Goal: Task Accomplishment & Management: Manage account settings

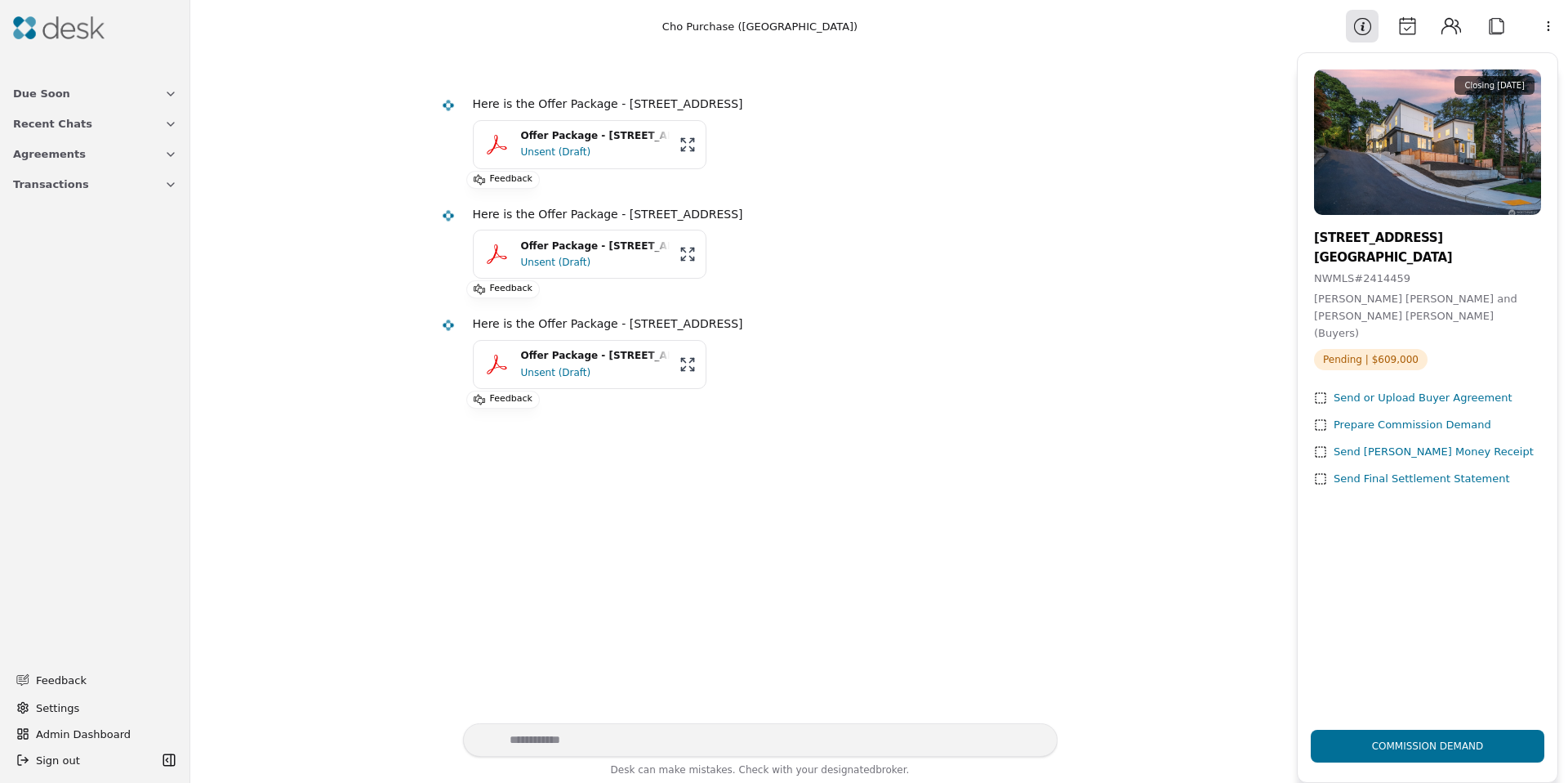
click at [1404, 39] on button "Calendar" at bounding box center [1407, 26] width 33 height 33
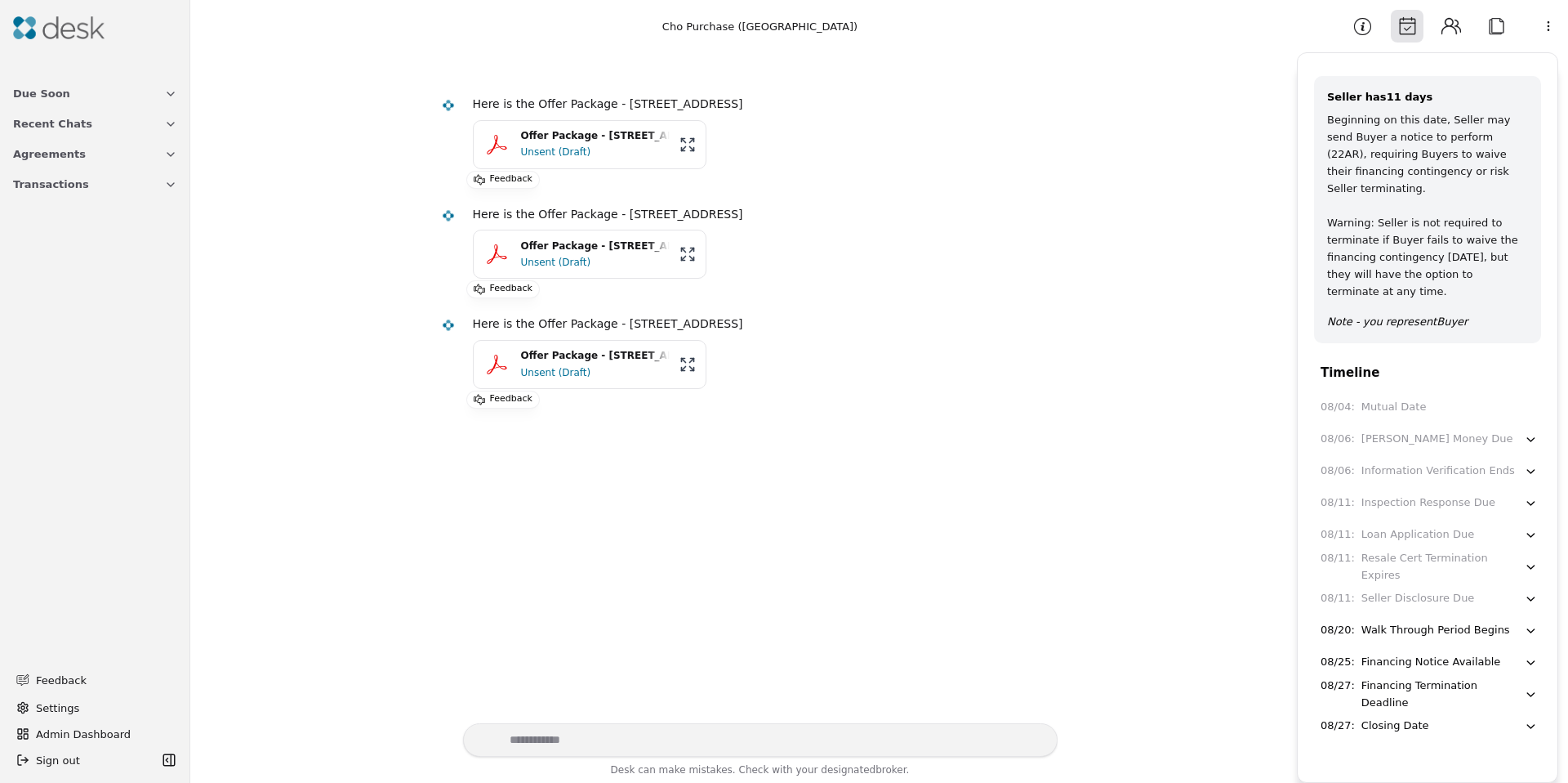
click at [1365, 23] on button "Information" at bounding box center [1362, 26] width 33 height 33
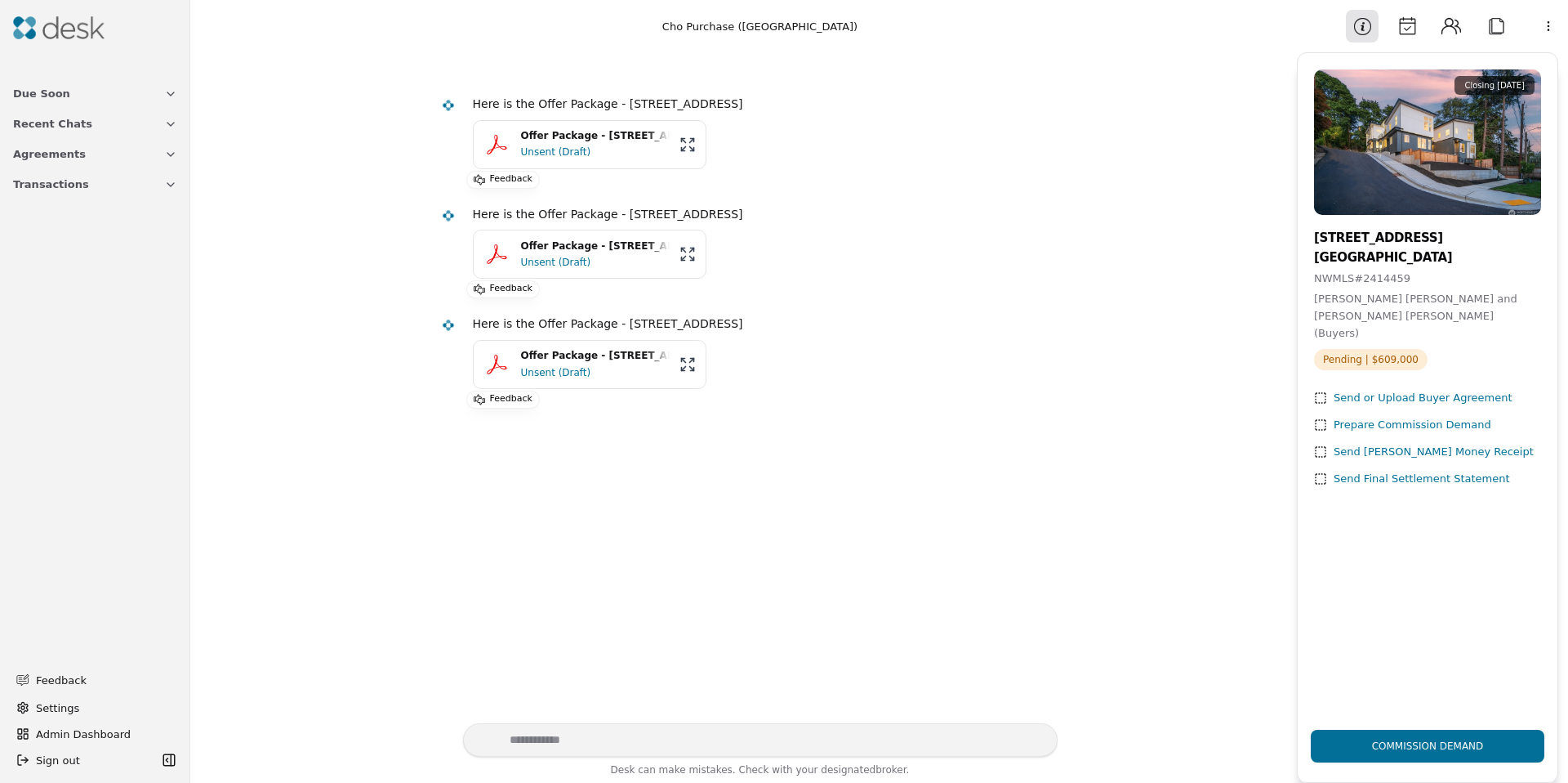
click at [1413, 26] on button "Calendar" at bounding box center [1407, 26] width 33 height 33
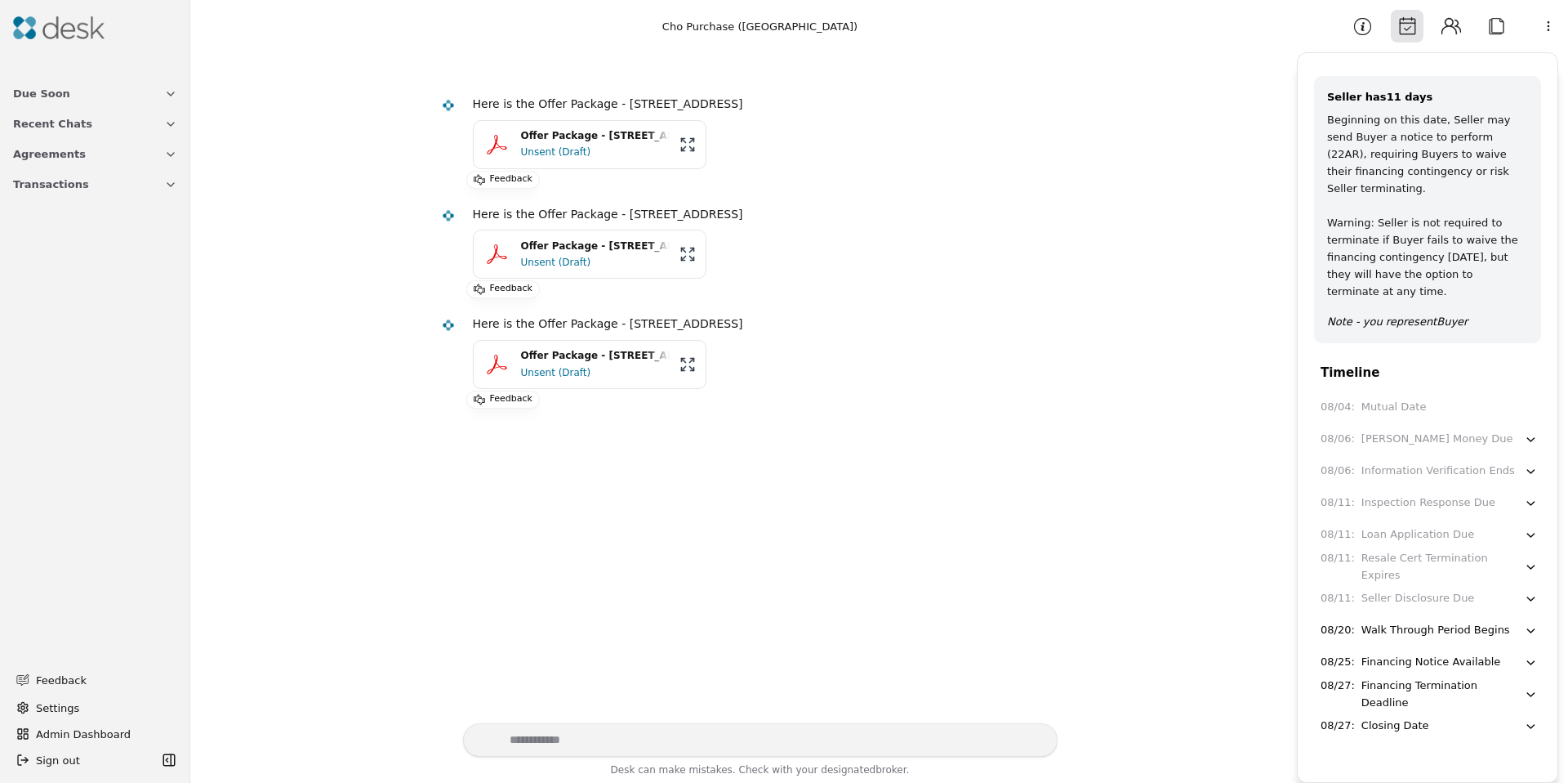
click at [1351, 22] on button "Information" at bounding box center [1362, 26] width 33 height 33
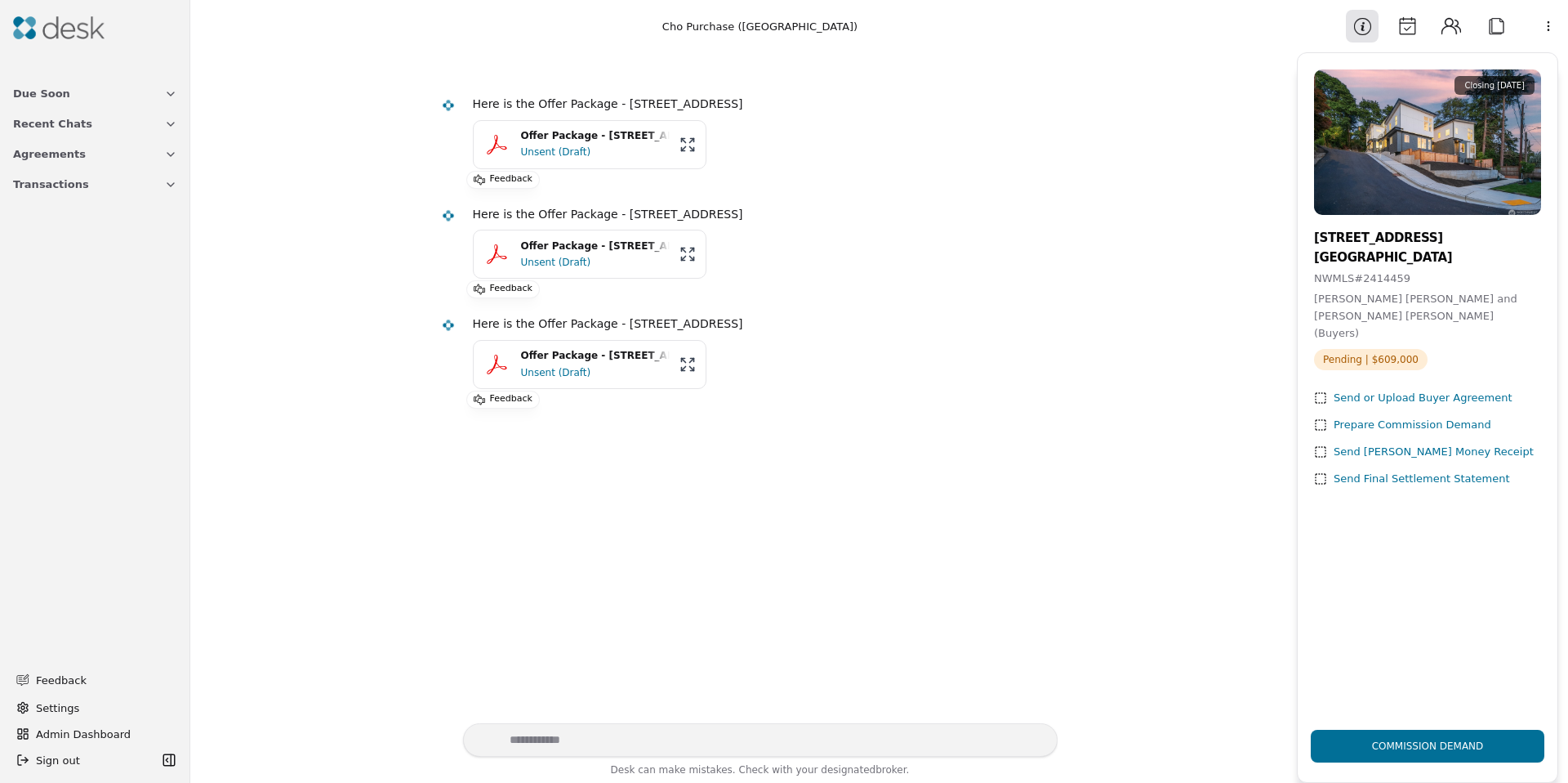
click at [1348, 349] on span "Pending | $609,000" at bounding box center [1371, 360] width 114 height 21
click at [1347, 349] on span "Pending | $609,000" at bounding box center [1371, 360] width 114 height 21
drag, startPoint x: 1396, startPoint y: 21, endPoint x: 1413, endPoint y: 25, distance: 17.5
click at [1397, 21] on button "Calendar" at bounding box center [1407, 26] width 33 height 33
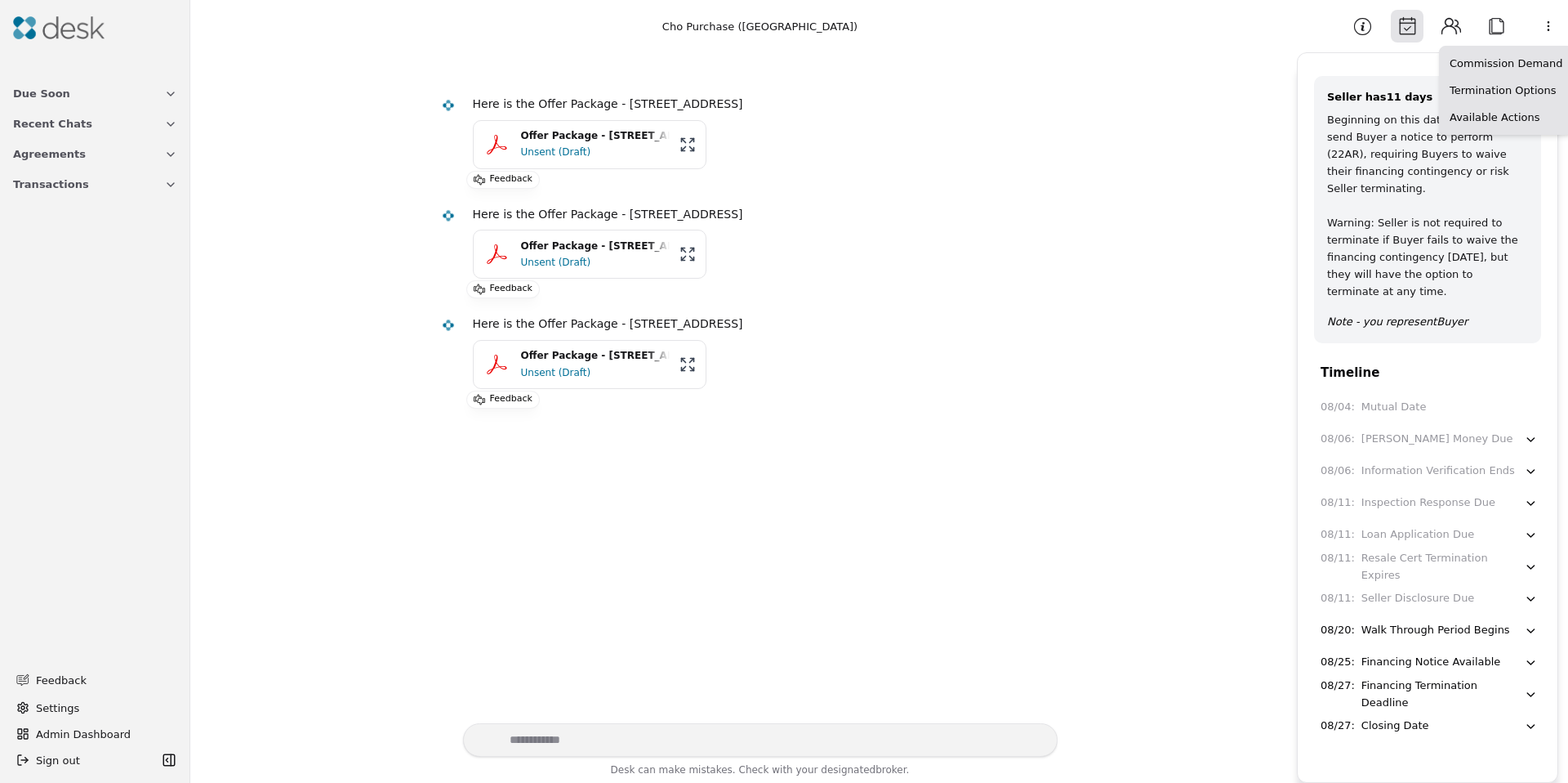
click at [1548, 19] on html "Due Soon Recent Chats Agreements Transactions Feedback Settings Admin Dashboard…" at bounding box center [784, 391] width 1568 height 783
click at [1415, 35] on html "Due Soon Recent Chats Agreements Transactions Feedback Settings Admin Dashboard…" at bounding box center [784, 391] width 1568 height 783
click at [1377, 431] on div "[PERSON_NAME] Money Due" at bounding box center [1437, 439] width 152 height 17
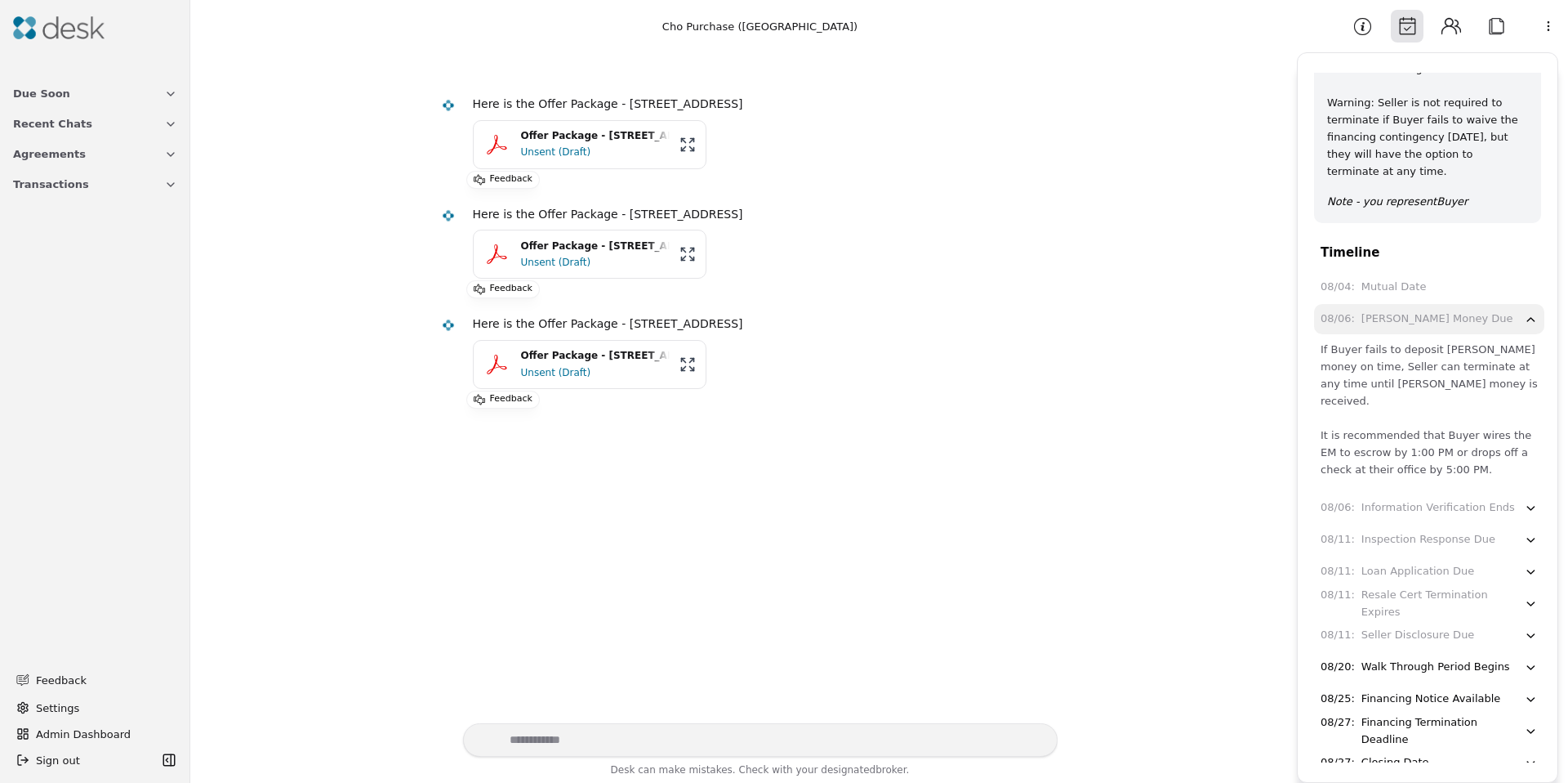
scroll to position [132, 0]
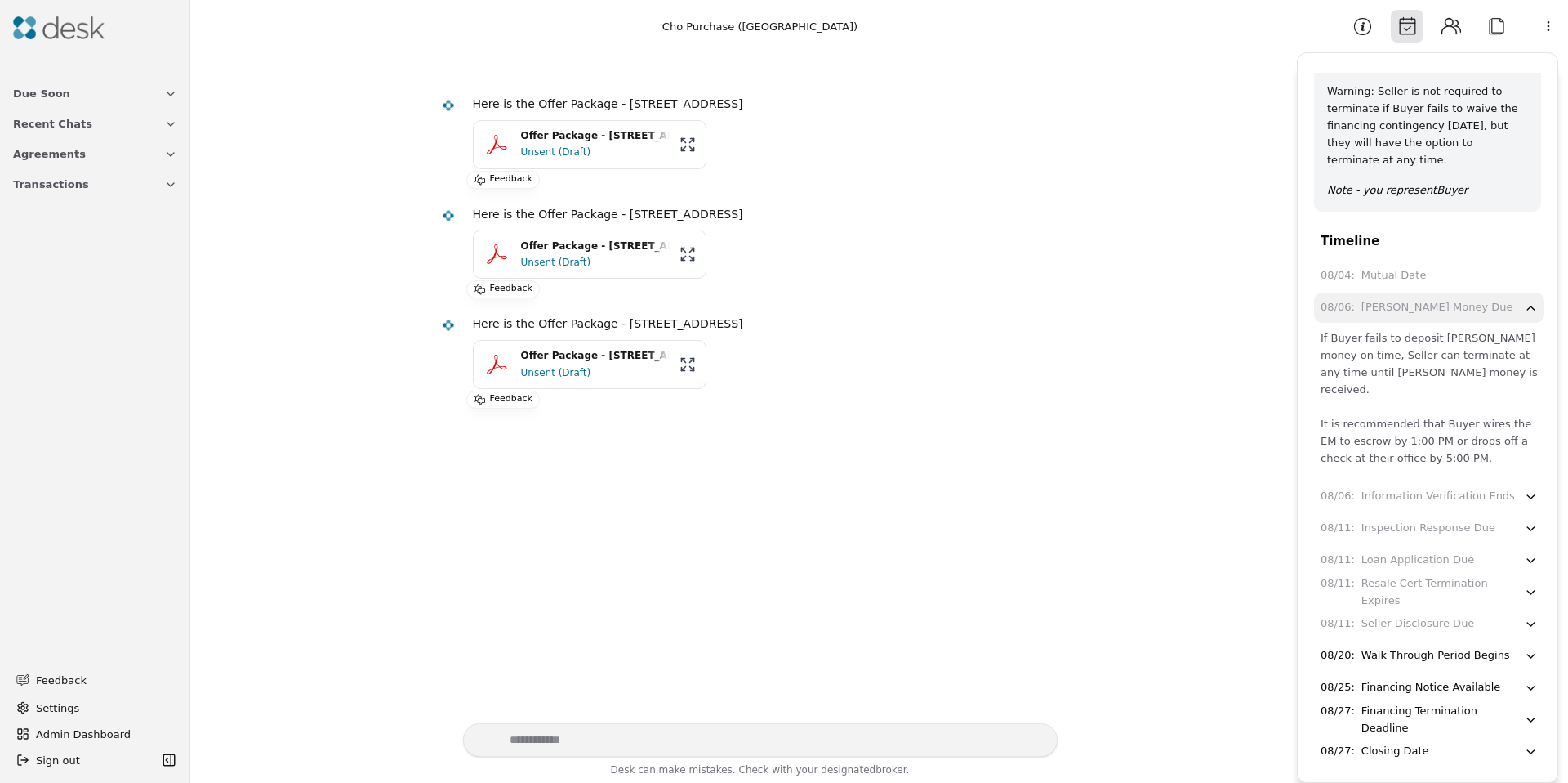
click at [1382, 301] on div "[PERSON_NAME] Money Due" at bounding box center [1437, 308] width 152 height 17
